Goal: Task Accomplishment & Management: Use online tool/utility

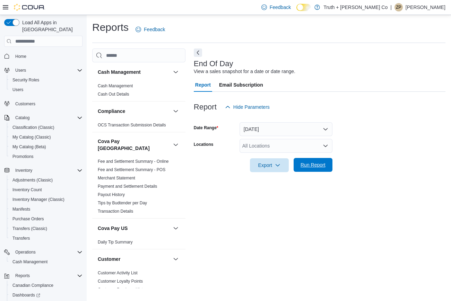
click at [309, 162] on span "Run Report" at bounding box center [313, 165] width 25 height 7
